Goal: Task Accomplishment & Management: Manage account settings

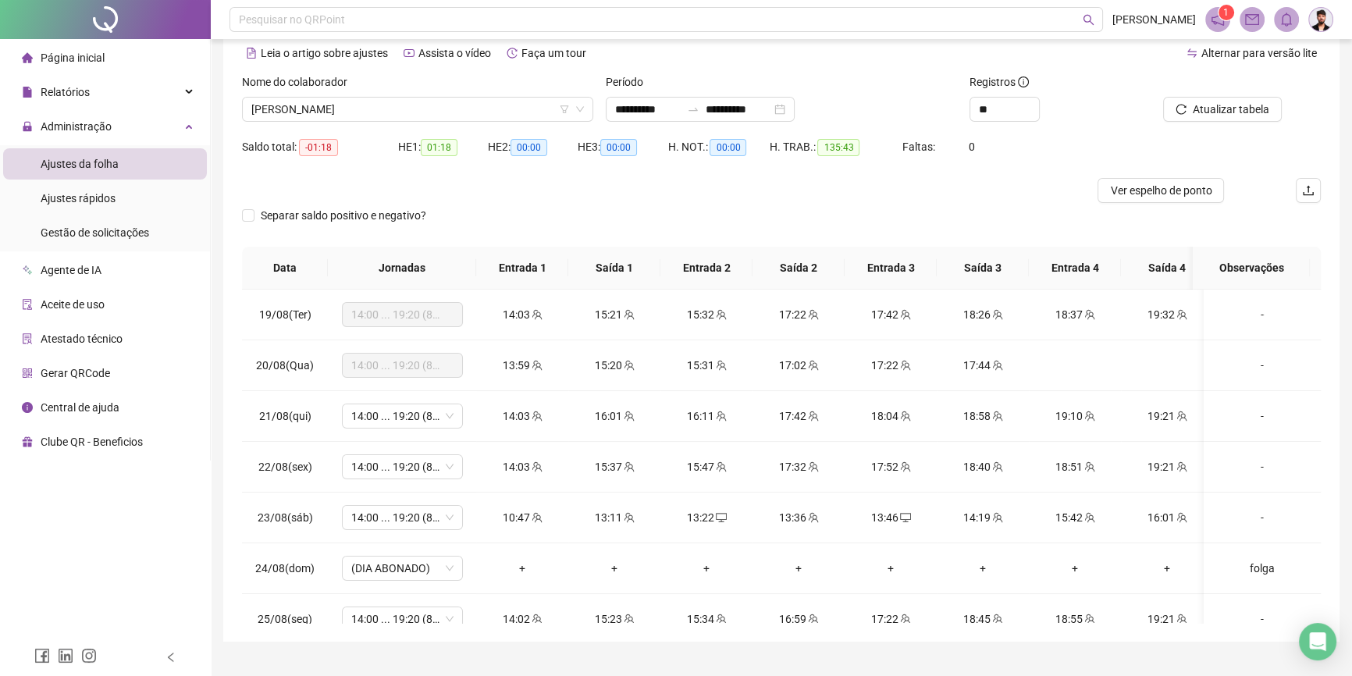
scroll to position [1196, 0]
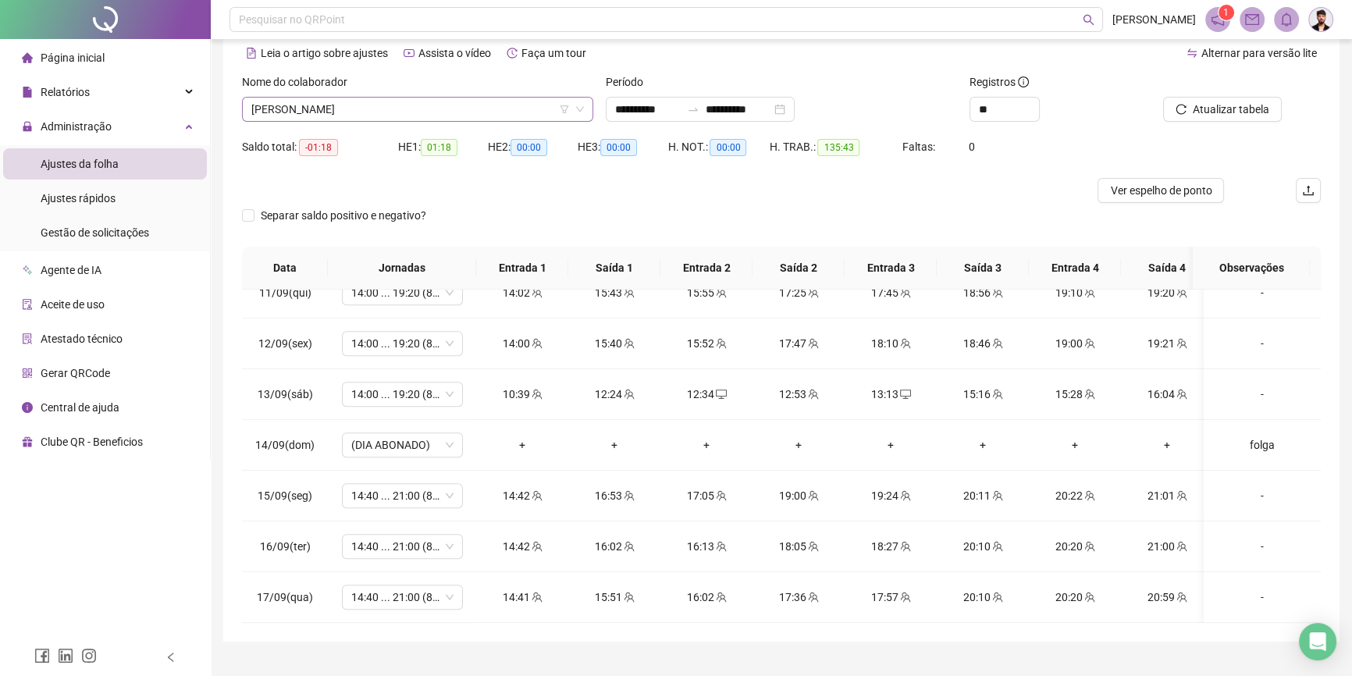
click at [579, 110] on icon "down" at bounding box center [580, 109] width 8 height 5
click at [510, 123] on div "Nome do colaborador ERIKA LANUSE QUERINO" at bounding box center [418, 103] width 364 height 61
click at [500, 101] on span "[PERSON_NAME]" at bounding box center [417, 109] width 333 height 23
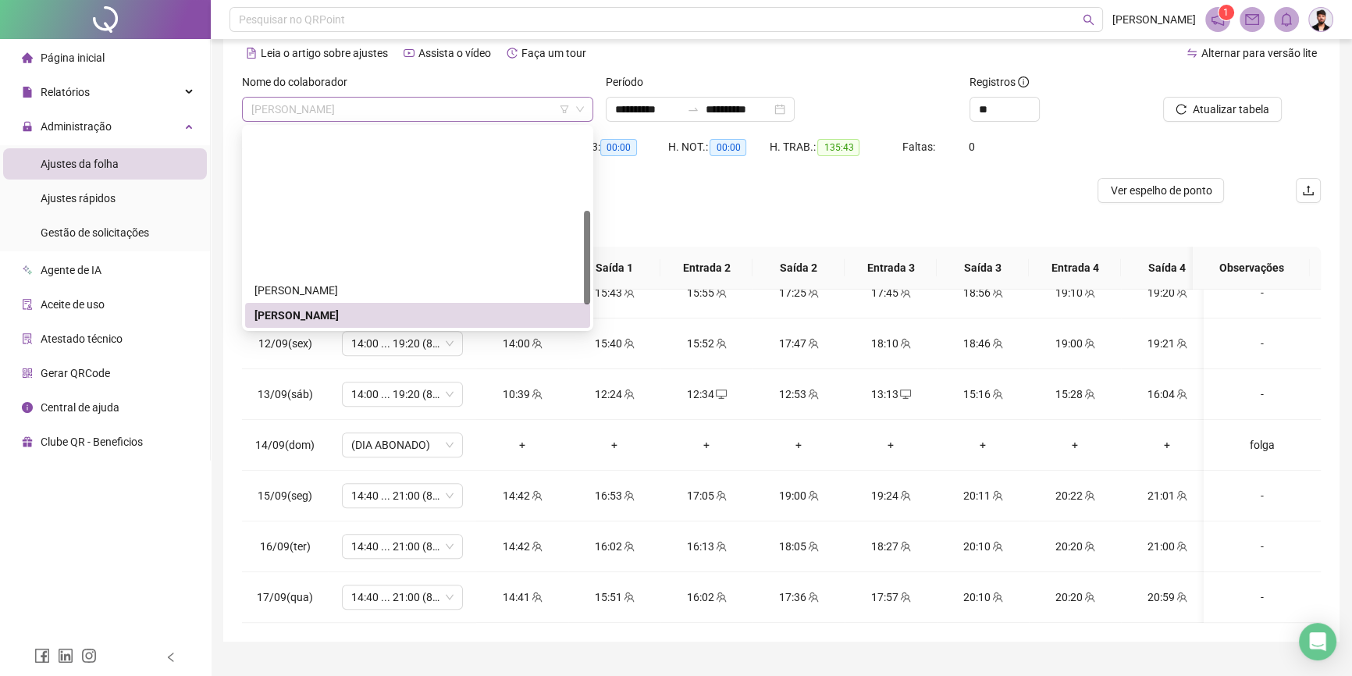
scroll to position [174, 0]
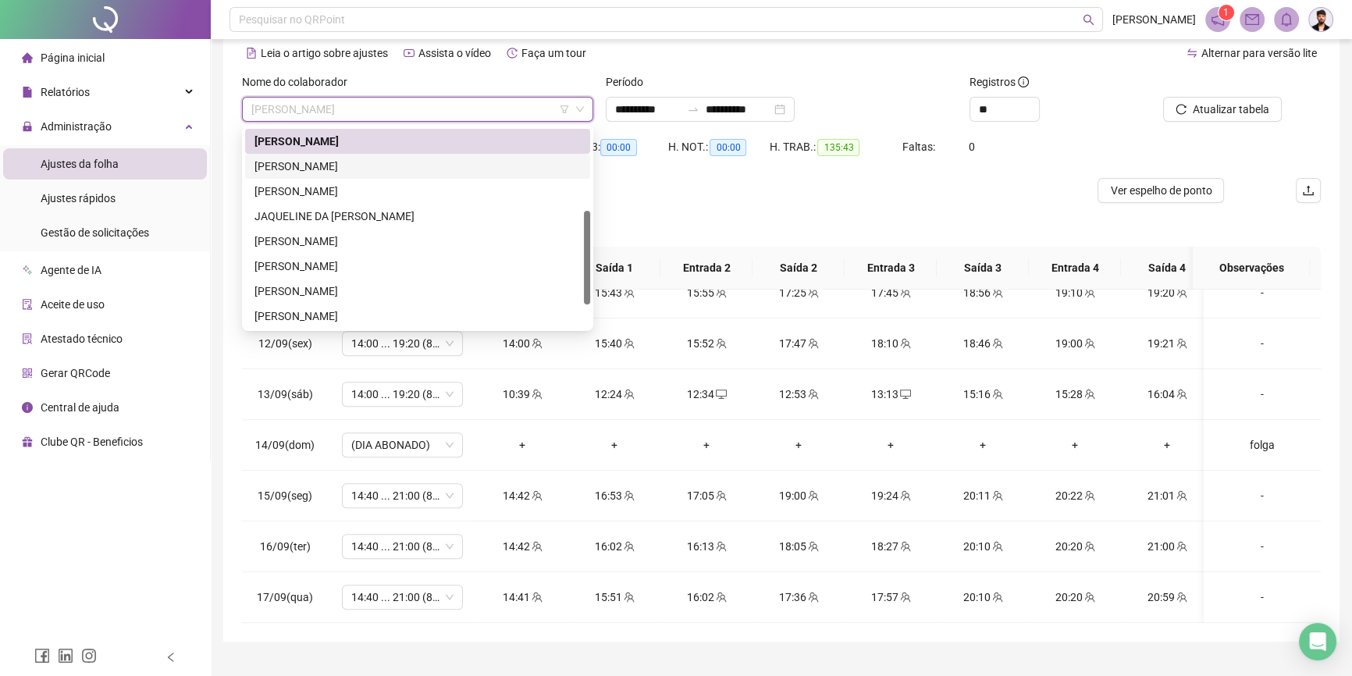
click at [456, 172] on div "GLEICE FERREIRA DOS SANTOS" at bounding box center [418, 166] width 326 height 17
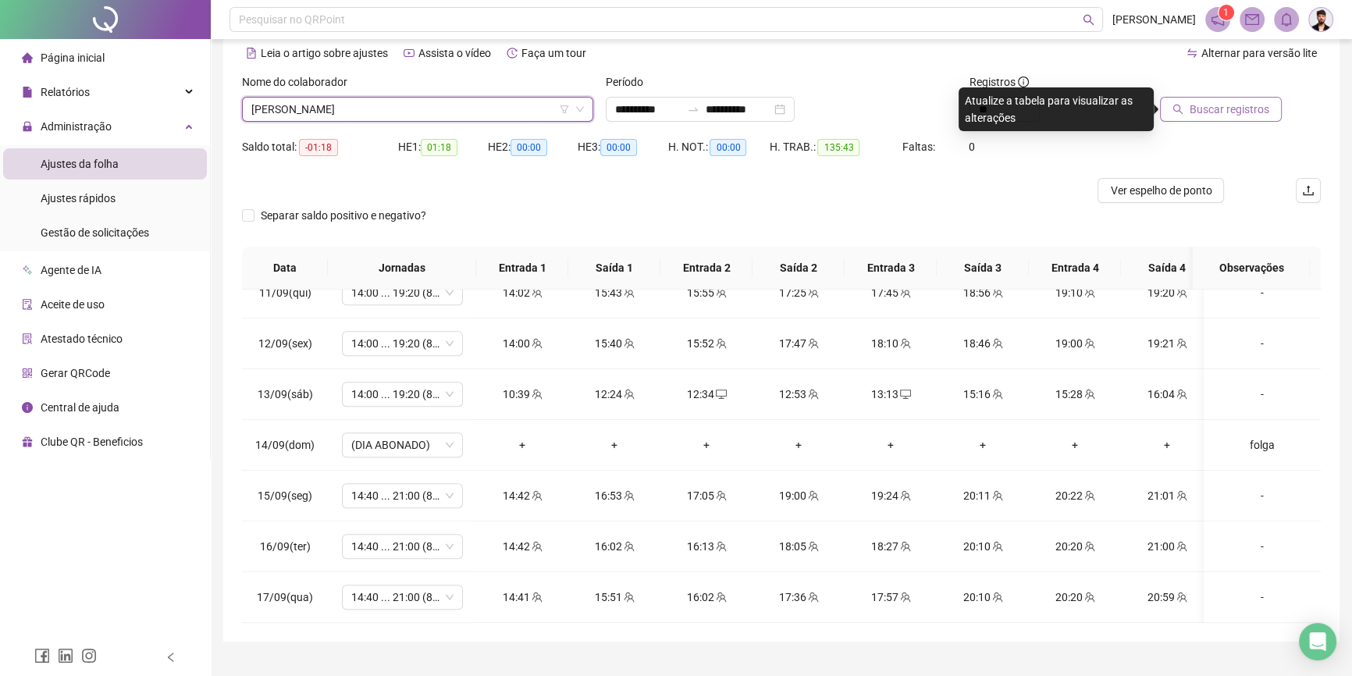
click at [1232, 119] on button "Buscar registros" at bounding box center [1221, 109] width 122 height 25
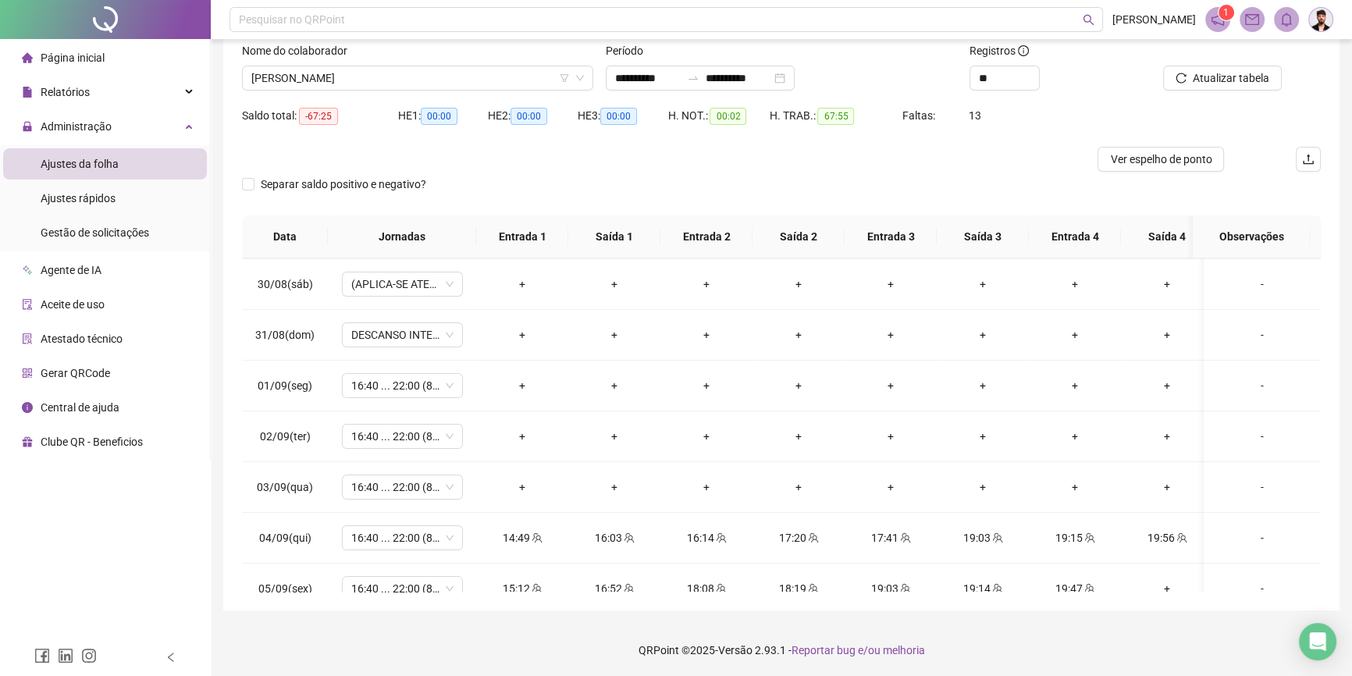
scroll to position [102, 0]
click at [134, 229] on span "Gestão de solicitações" at bounding box center [95, 232] width 109 height 12
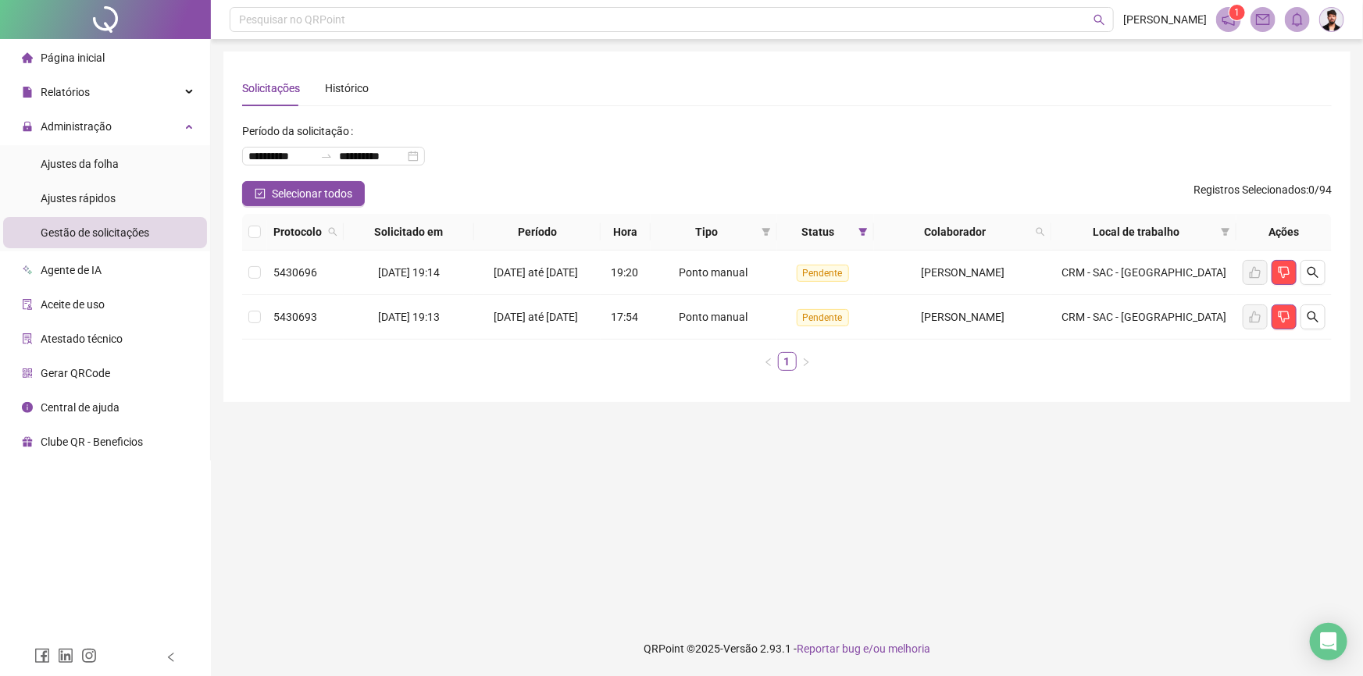
click at [426, 500] on main "**********" at bounding box center [786, 331] width 1127 height 558
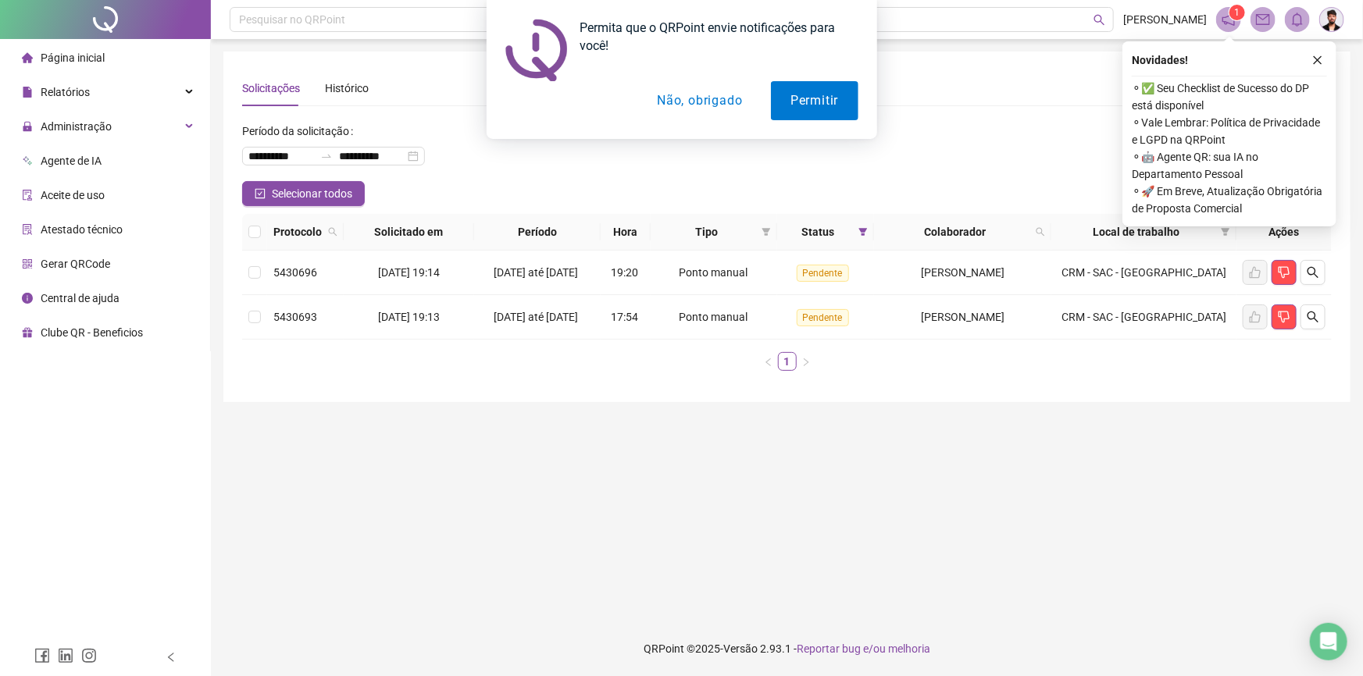
click at [1320, 70] on div "Permita que o QRPoint envie notificações para você! Permitir Não, obrigado" at bounding box center [681, 69] width 1363 height 139
click at [1317, 61] on div "Permita que o QRPoint envie notificações para você! Permitir Não, obrigado" at bounding box center [681, 69] width 1363 height 139
click at [679, 104] on button "Não, obrigado" at bounding box center [699, 100] width 124 height 39
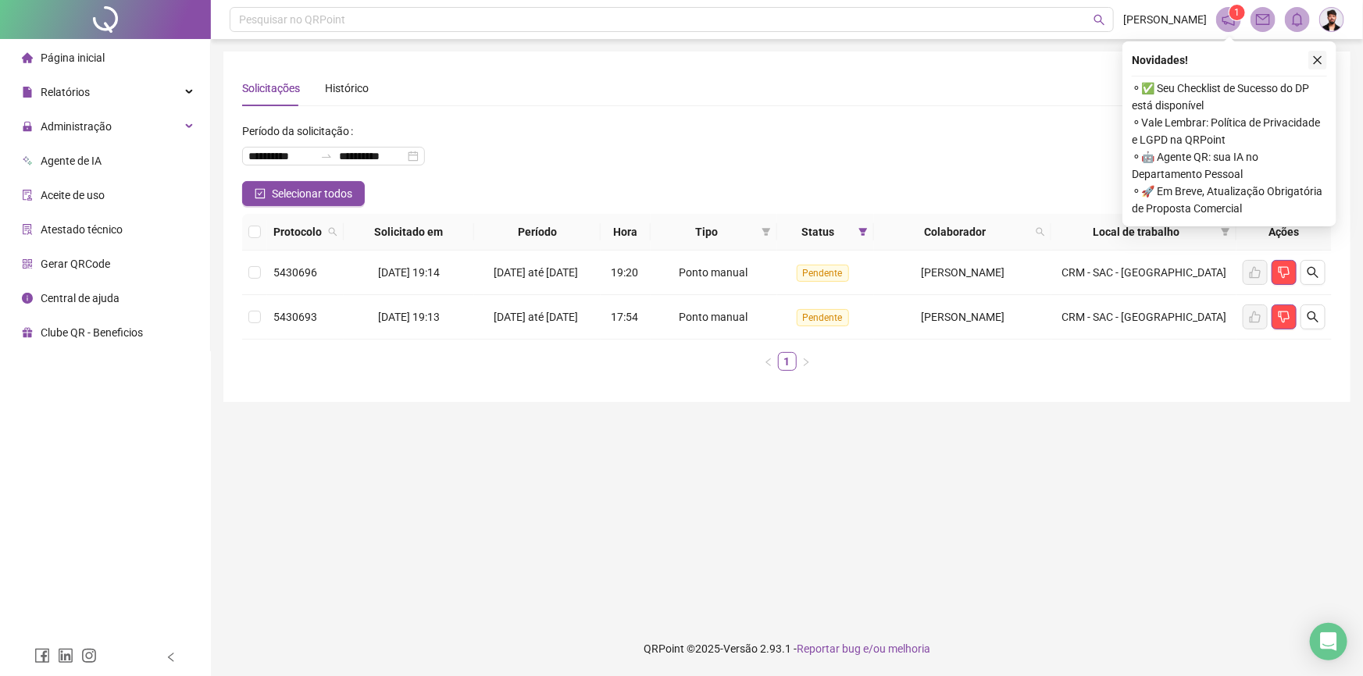
click at [1314, 59] on icon "close" at bounding box center [1317, 60] width 11 height 11
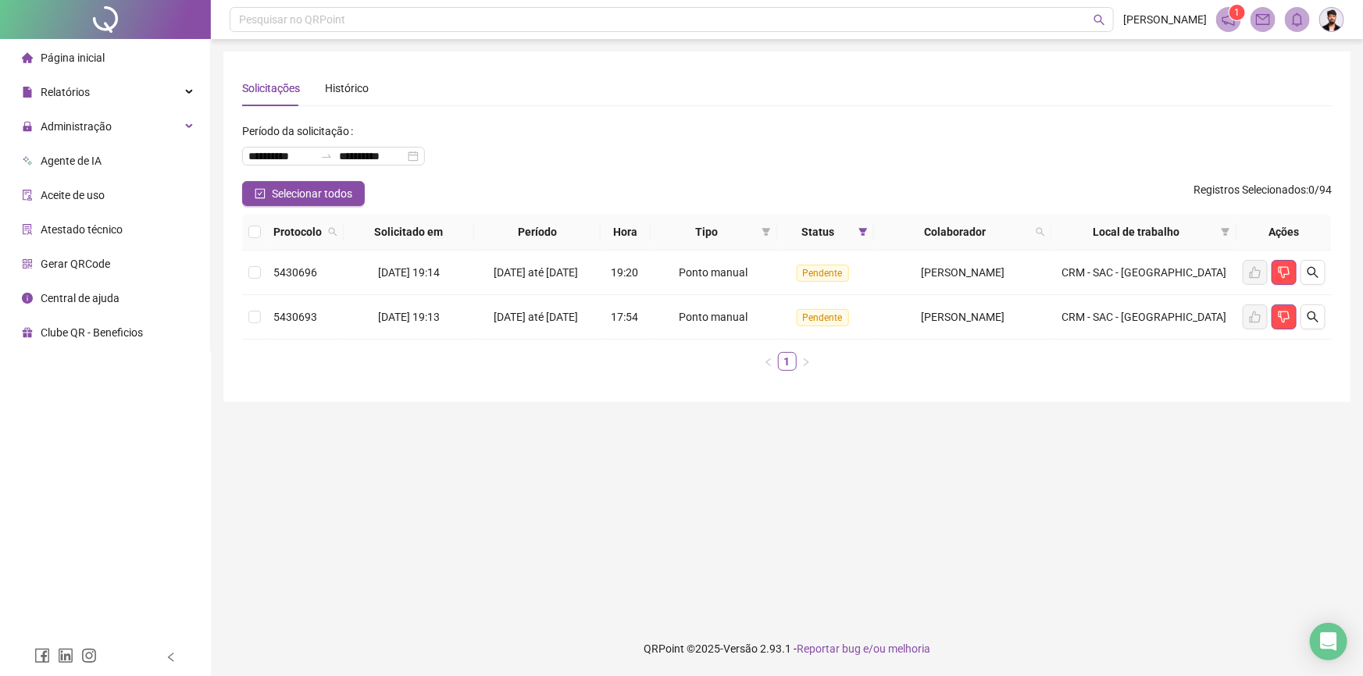
click at [587, 155] on div "**********" at bounding box center [786, 150] width 1089 height 62
